Goal: Information Seeking & Learning: Compare options

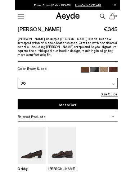
scroll to position [195, 0]
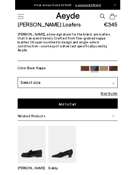
scroll to position [201, 0]
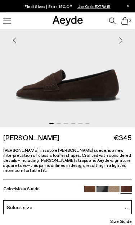
scroll to position [101, 0]
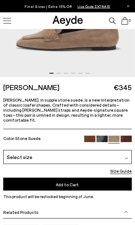
scroll to position [158, 0]
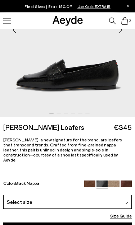
scroll to position [112, 0]
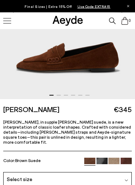
scroll to position [130, 0]
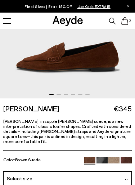
click at [128, 172] on div "Select size" at bounding box center [67, 178] width 128 height 14
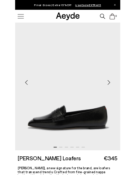
scroll to position [35, 0]
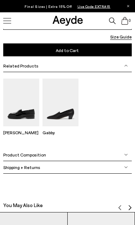
scroll to position [286, 0]
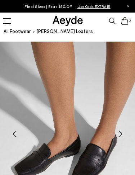
scroll to position [2, 0]
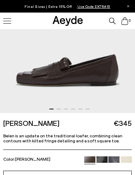
scroll to position [115, 0]
